Goal: Transaction & Acquisition: Purchase product/service

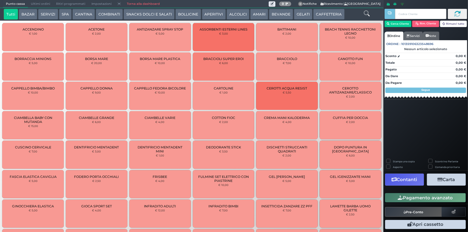
click at [46, 16] on button "SERVIZI" at bounding box center [48, 14] width 20 height 11
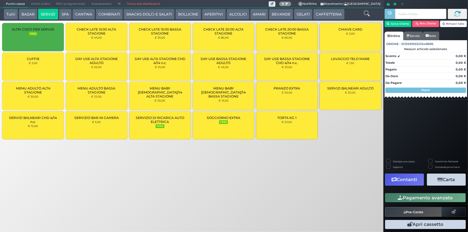
click at [180, 123] on span "SERVIZIO DI RICARICA AUTO ELETTRICA" at bounding box center [160, 120] width 53 height 8
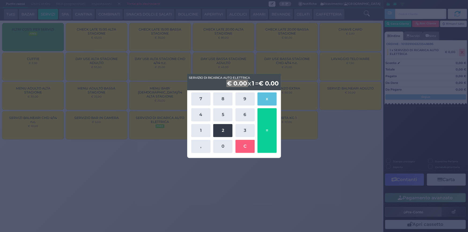
click at [225, 133] on button "2" at bounding box center [222, 130] width 19 height 13
click at [239, 131] on button "3" at bounding box center [244, 130] width 19 height 13
click at [204, 149] on button "," at bounding box center [200, 146] width 19 height 13
click at [247, 109] on button "6" at bounding box center [244, 114] width 19 height 13
click at [221, 146] on button "0" at bounding box center [222, 146] width 19 height 13
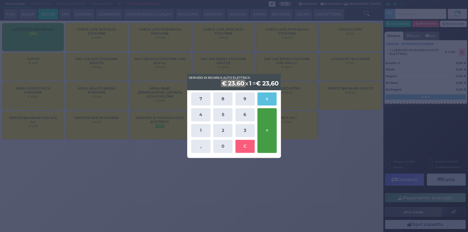
click at [265, 144] on button "=" at bounding box center [266, 130] width 19 height 45
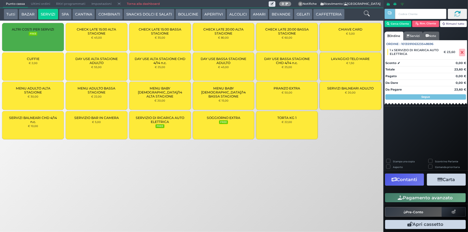
click at [390, 163] on div "Stampa una copia" at bounding box center [404, 162] width 37 height 6
click at [393, 162] on label "Stampa una copia" at bounding box center [404, 161] width 22 height 3
checkbox input "true"
click at [441, 182] on button "Carta" at bounding box center [446, 180] width 39 height 12
